Goal: Task Accomplishment & Management: Manage account settings

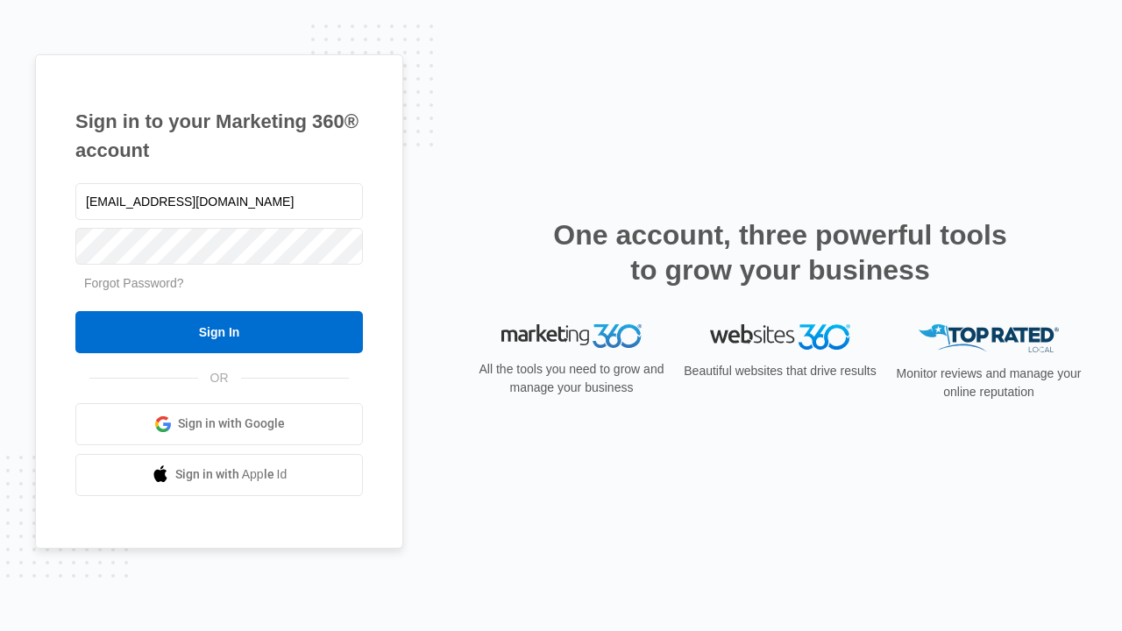
type input "dankie614@gmail.com"
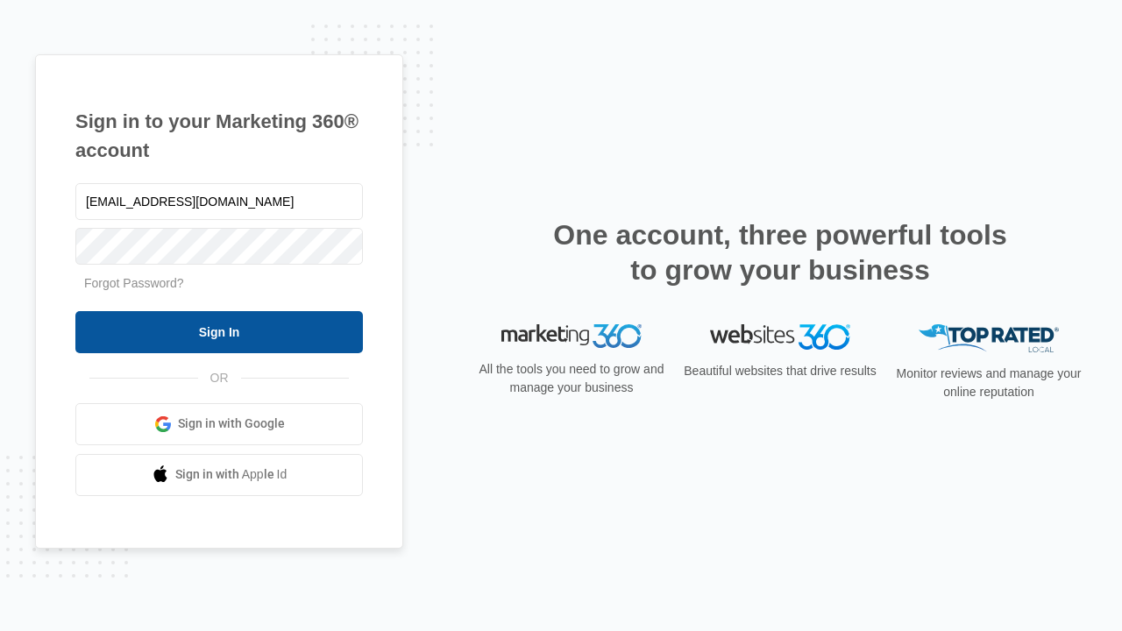
click at [219, 331] on input "Sign In" at bounding box center [218, 332] width 287 height 42
